Goal: Task Accomplishment & Management: Use online tool/utility

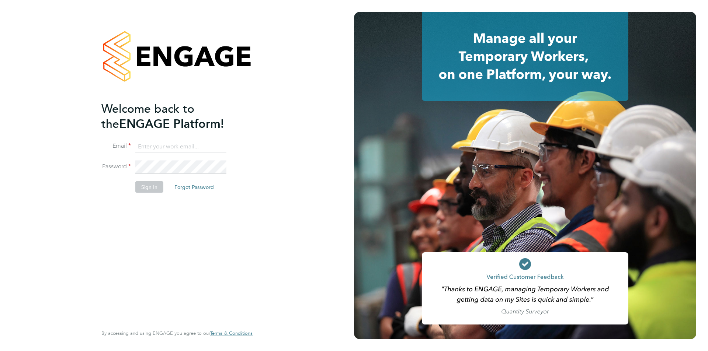
type input "jscholes@fr-group.co.uk"
click at [152, 186] on button "Sign In" at bounding box center [149, 187] width 28 height 12
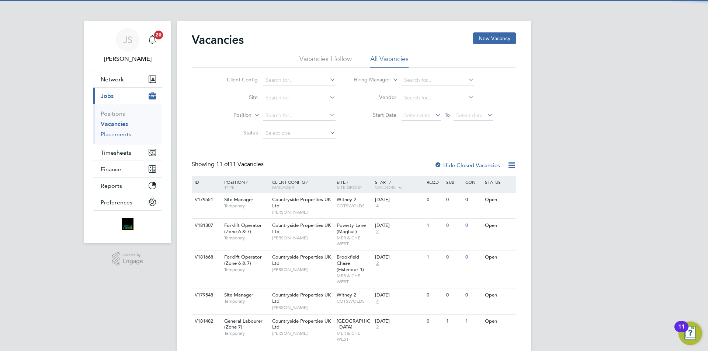
drag, startPoint x: 125, startPoint y: 135, endPoint x: 172, endPoint y: 119, distance: 49.5
click at [125, 135] on link "Placements" at bounding box center [116, 134] width 31 height 7
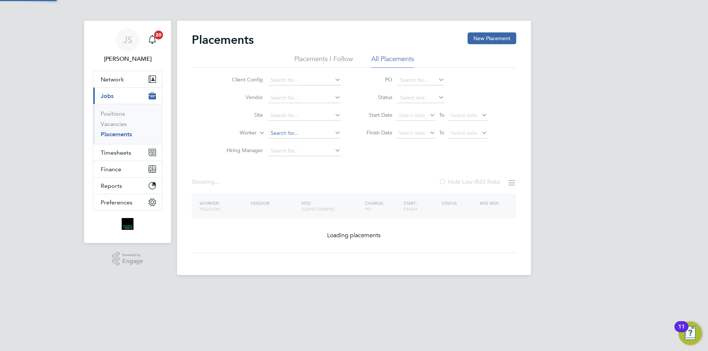
click at [285, 133] on input at bounding box center [304, 133] width 73 height 10
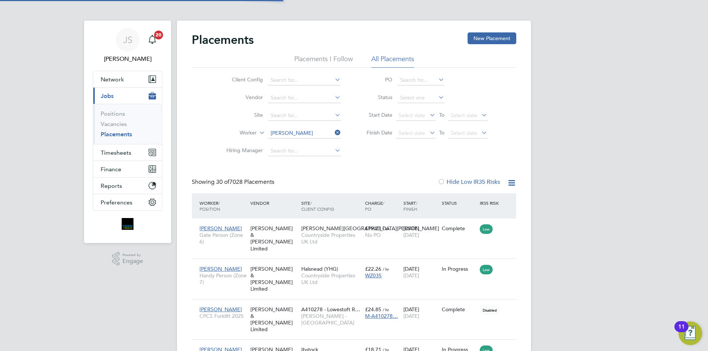
click at [300, 142] on li "[PERSON_NAME] Ogunreni" at bounding box center [304, 144] width 73 height 10
type input "[PERSON_NAME] Ogunreni"
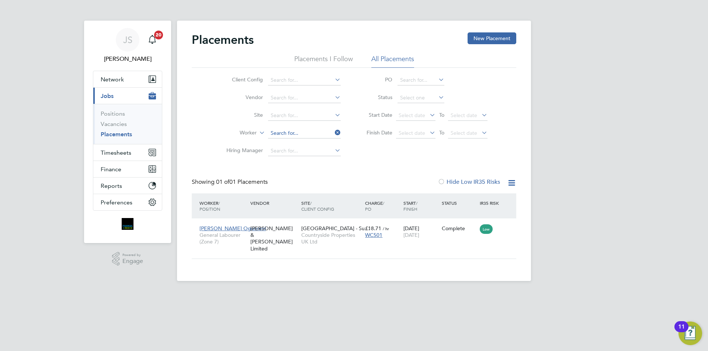
click at [291, 131] on input at bounding box center [304, 133] width 73 height 10
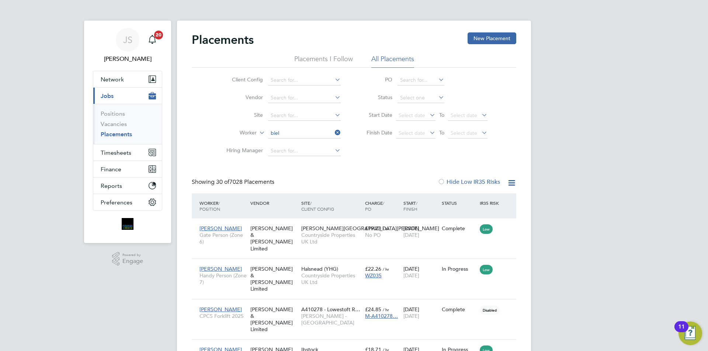
click at [300, 142] on li "[PERSON_NAME] ski" at bounding box center [304, 144] width 73 height 10
type input "[PERSON_NAME]"
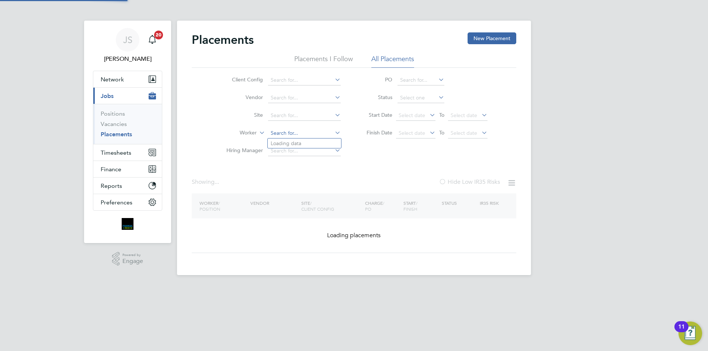
click at [306, 132] on input at bounding box center [304, 133] width 73 height 10
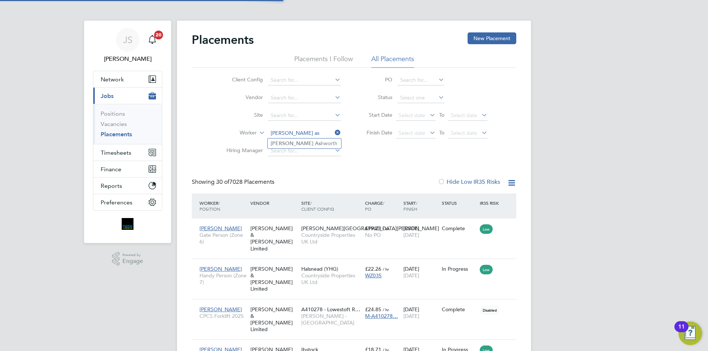
click at [298, 142] on li "[PERSON_NAME]" at bounding box center [304, 144] width 73 height 10
type input "[PERSON_NAME]"
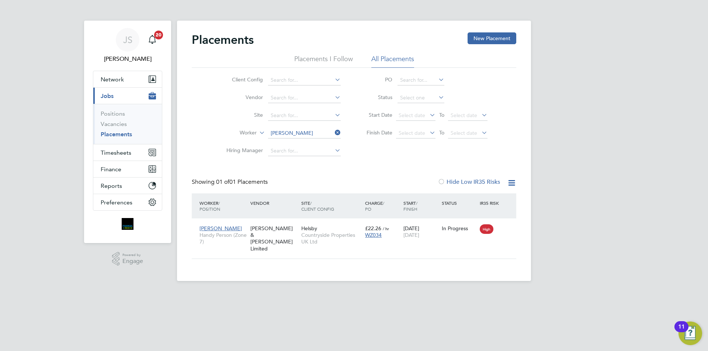
click at [333, 130] on icon at bounding box center [333, 133] width 0 height 10
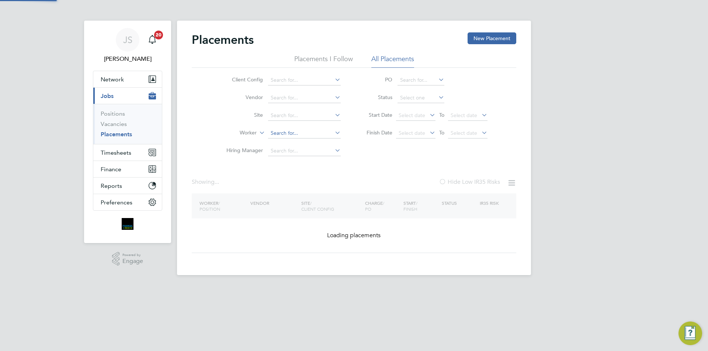
click at [312, 133] on input at bounding box center [304, 133] width 73 height 10
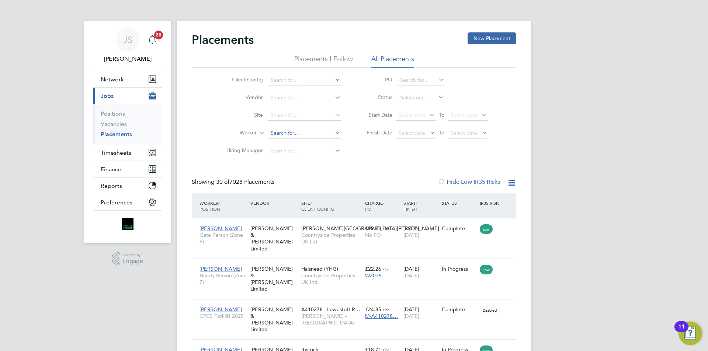
click at [286, 132] on input at bounding box center [304, 133] width 73 height 10
click at [304, 143] on li "[PERSON_NAME]" at bounding box center [304, 144] width 73 height 10
type input "[PERSON_NAME]"
